Goal: Information Seeking & Learning: Check status

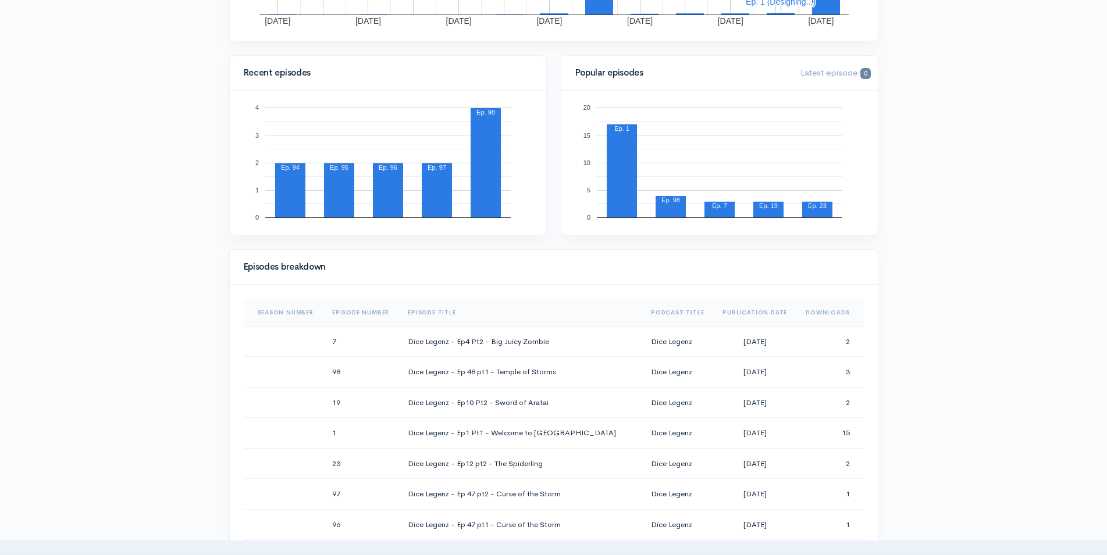
scroll to position [356, 0]
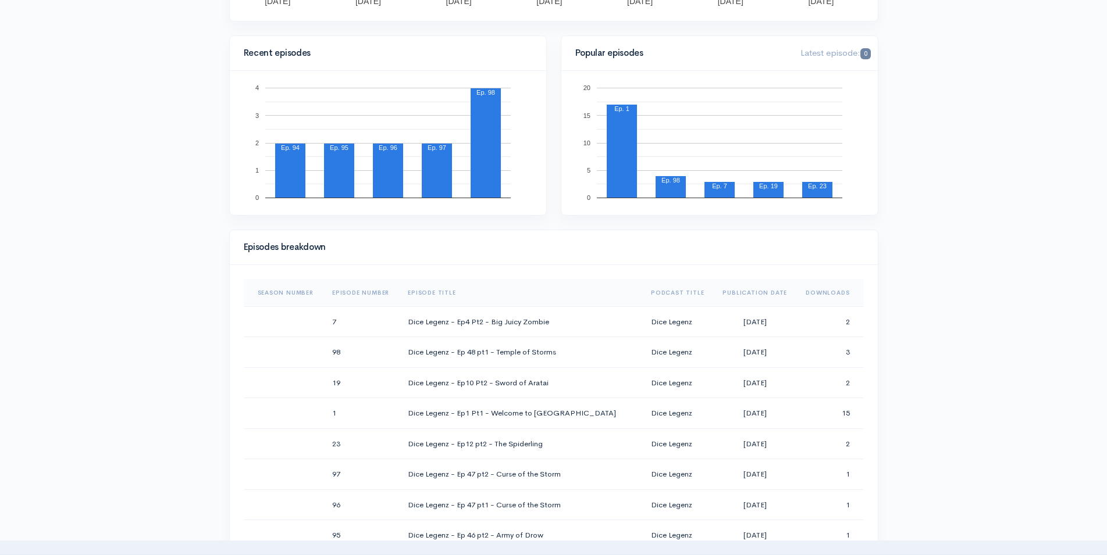
click at [819, 290] on th "Downloads" at bounding box center [829, 293] width 67 height 28
click at [811, 295] on th "Downloads" at bounding box center [826, 293] width 76 height 28
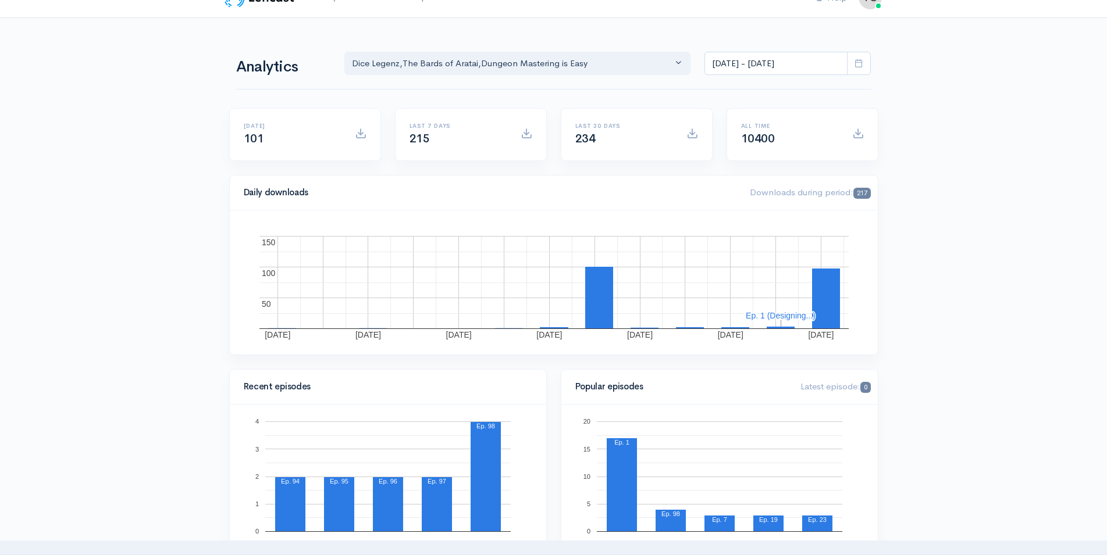
scroll to position [0, 0]
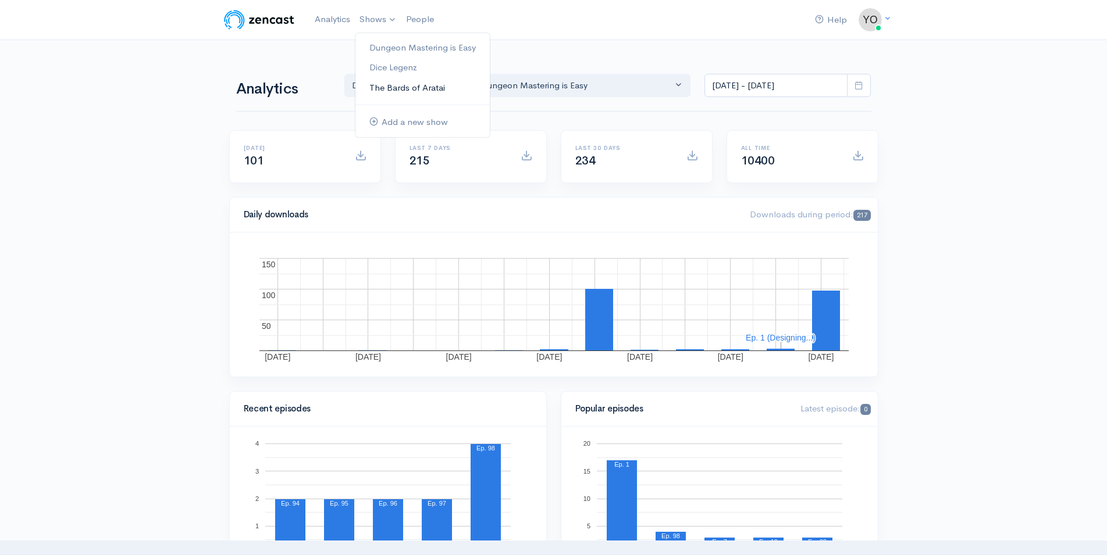
click at [398, 90] on link "The Bards of Aratai" at bounding box center [422, 88] width 134 height 20
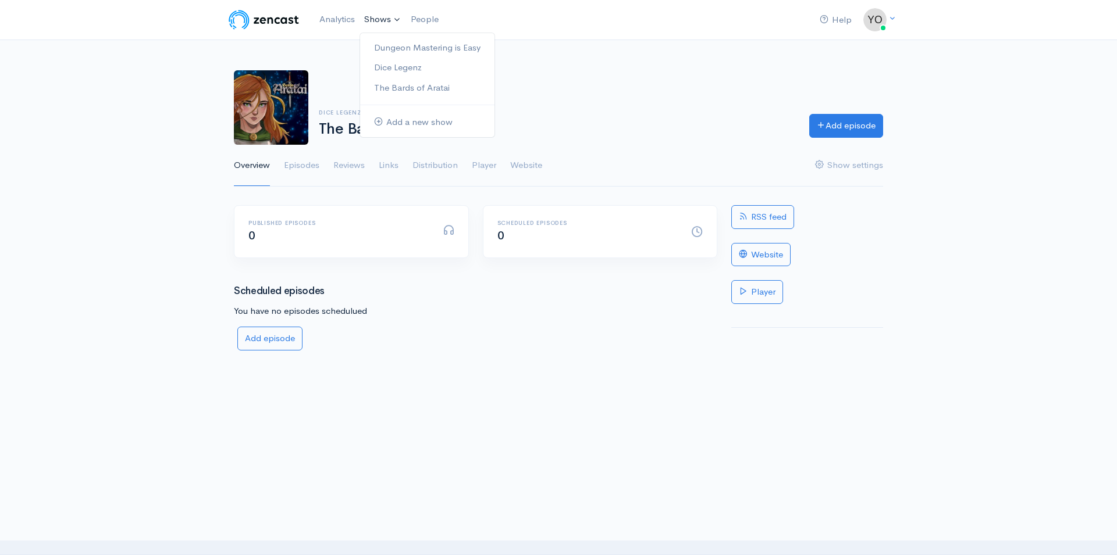
click at [394, 23] on link "Shows" at bounding box center [382, 20] width 47 height 26
click at [405, 66] on link "Dice Legenz" at bounding box center [427, 68] width 134 height 20
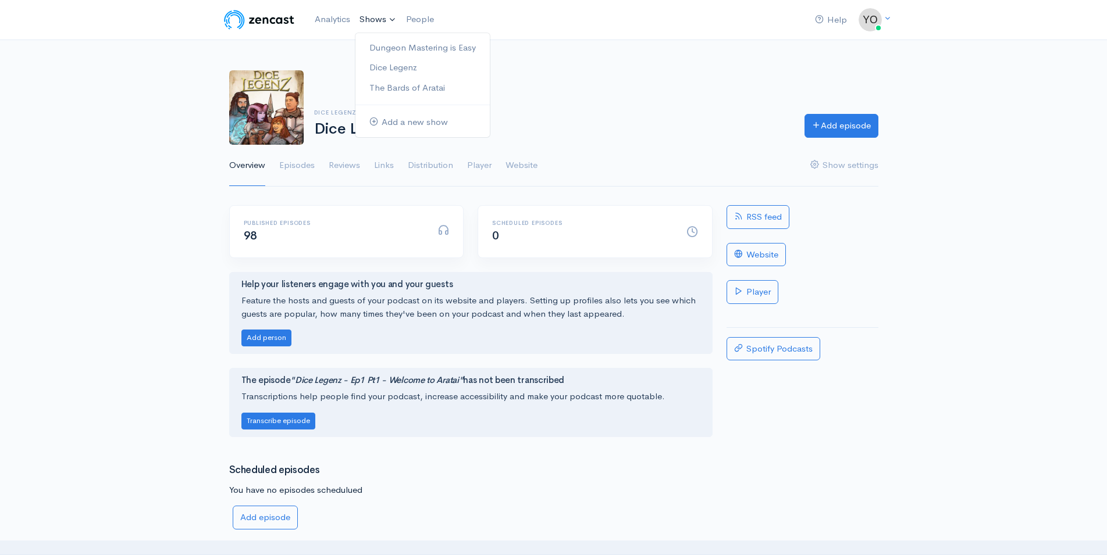
click at [390, 22] on link "Shows" at bounding box center [378, 20] width 47 height 26
click at [390, 45] on link "Dungeon Mastering is Easy" at bounding box center [422, 48] width 134 height 20
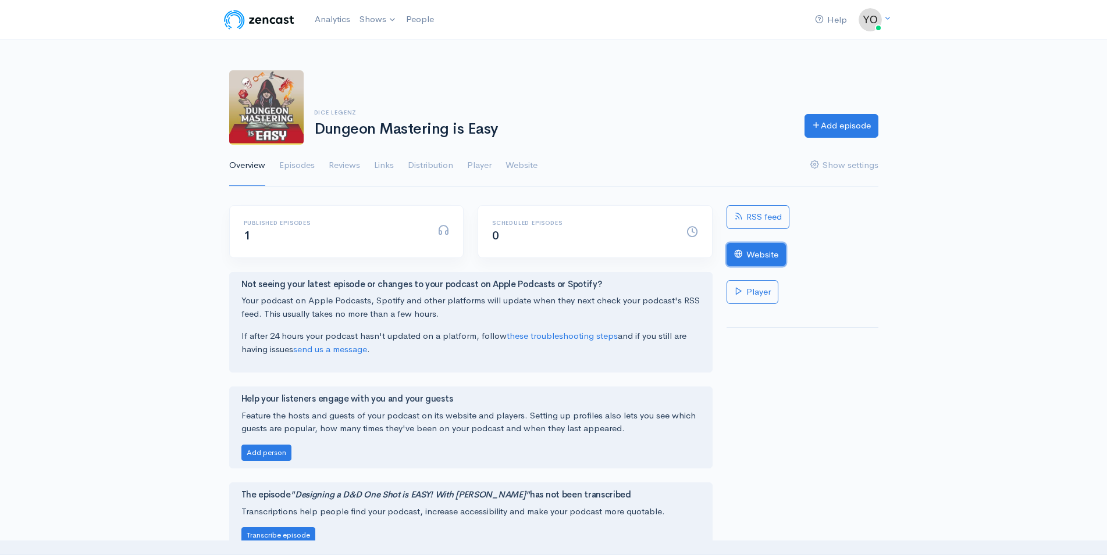
click at [747, 255] on link "Website" at bounding box center [755, 255] width 59 height 24
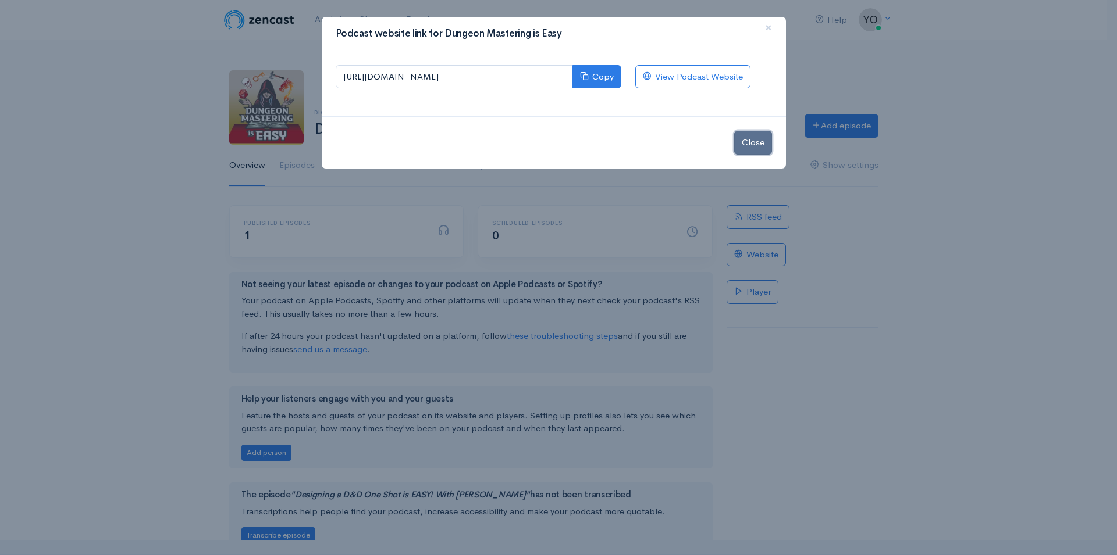
click at [757, 142] on button "Close" at bounding box center [753, 143] width 38 height 24
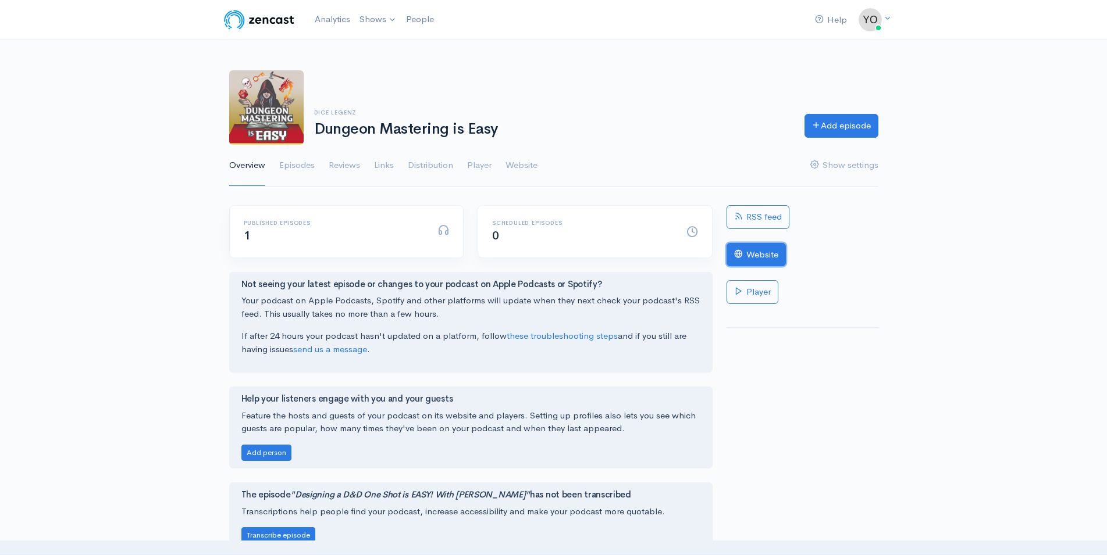
click at [756, 255] on link "Website" at bounding box center [755, 255] width 59 height 24
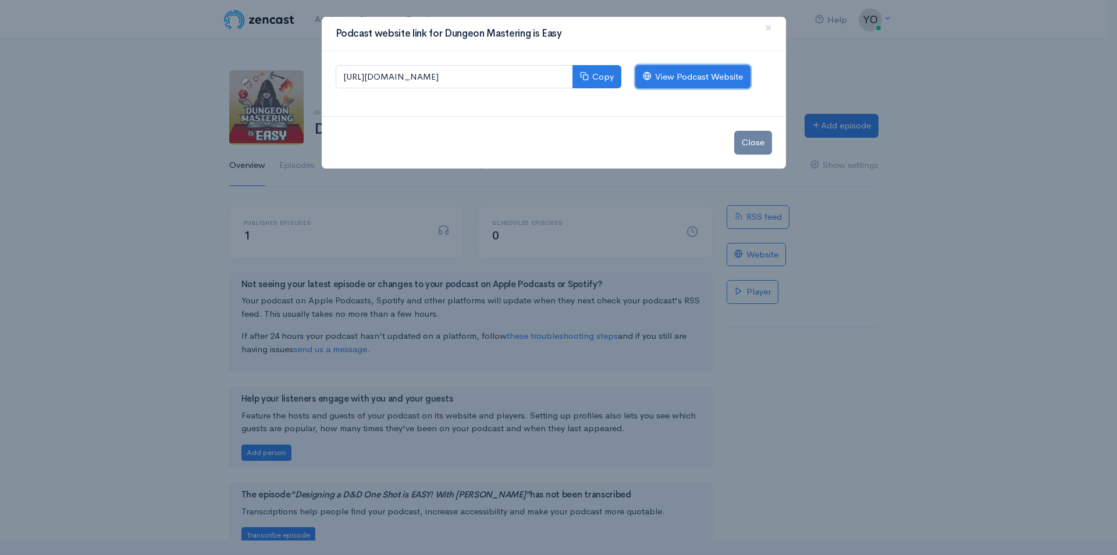
click at [708, 79] on link "View Podcast Website" at bounding box center [692, 77] width 115 height 24
click at [768, 28] on span "×" at bounding box center [768, 27] width 7 height 17
